Goal: Find contact information: Find contact information

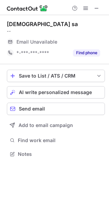
scroll to position [150, 109]
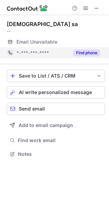
click at [88, 49] on div "Find phone" at bounding box center [84, 52] width 31 height 11
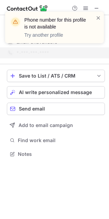
click at [101, 20] on div "Phone number for this profile is not available Try another profile" at bounding box center [54, 28] width 99 height 32
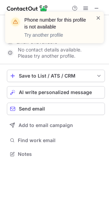
click at [98, 17] on span at bounding box center [99, 17] width 6 height 7
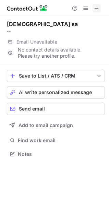
click at [97, 6] on span at bounding box center [97, 9] width 6 height 6
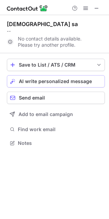
scroll to position [139, 109]
click at [97, 9] on span at bounding box center [97, 9] width 6 height 6
click at [96, 11] on span at bounding box center [97, 9] width 6 height 6
click at [100, 7] on button at bounding box center [97, 8] width 8 height 8
